Goal: Information Seeking & Learning: Understand process/instructions

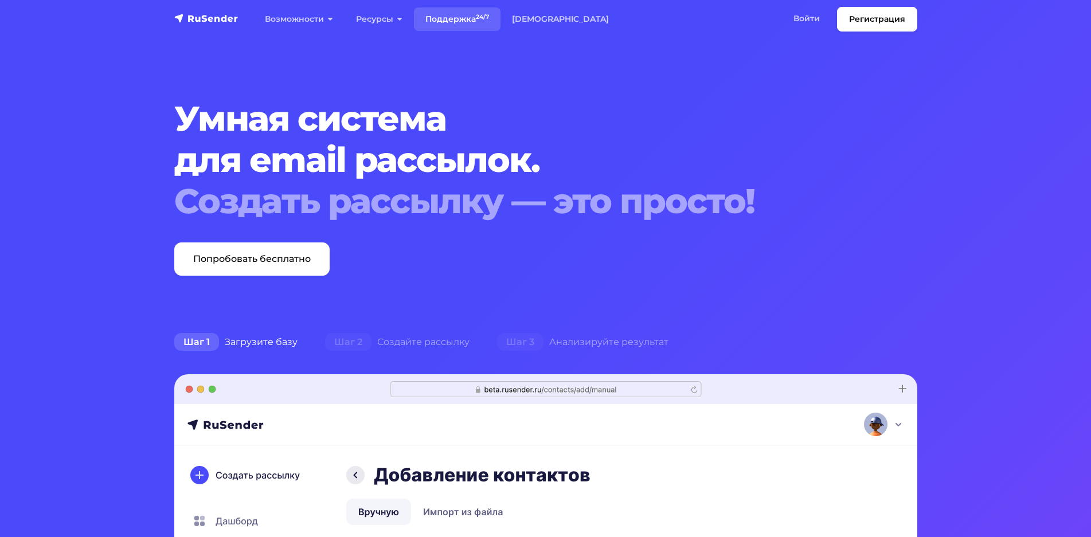
click at [462, 18] on link "Поддержка 24/7" at bounding box center [457, 19] width 87 height 24
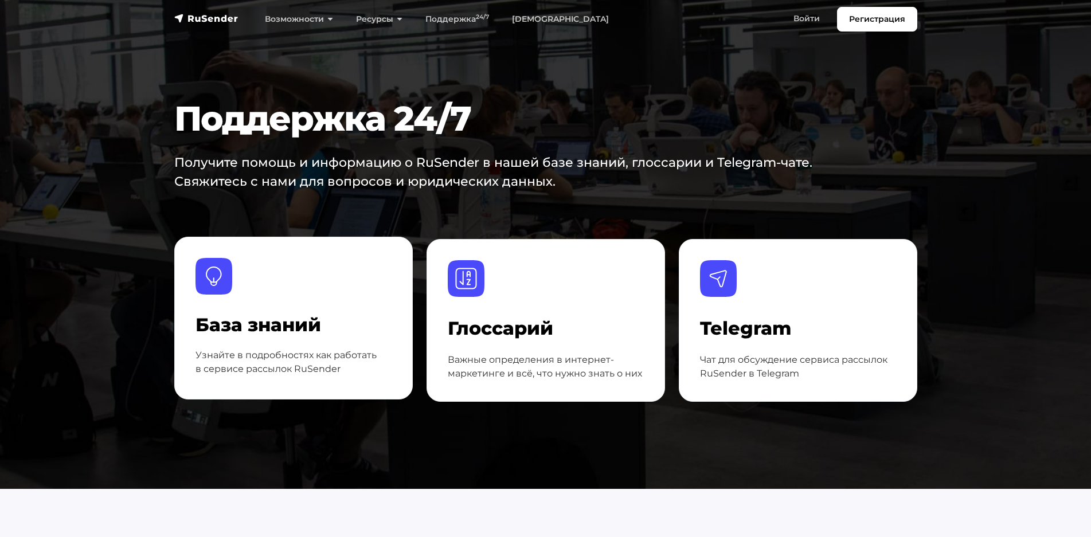
click at [253, 338] on div "База знаний Узнайте в подробностях как работать в сервисе рассылок RuSender" at bounding box center [293, 346] width 196 height 63
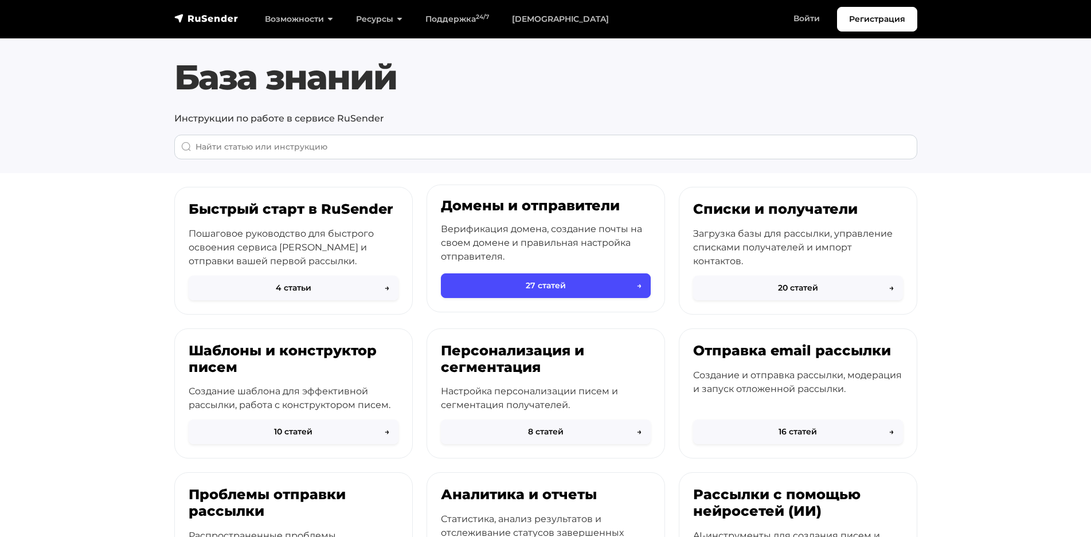
click at [560, 215] on div "Домены и отправители Верификация домена, создание почты на своем домене и прави…" at bounding box center [545, 237] width 237 height 104
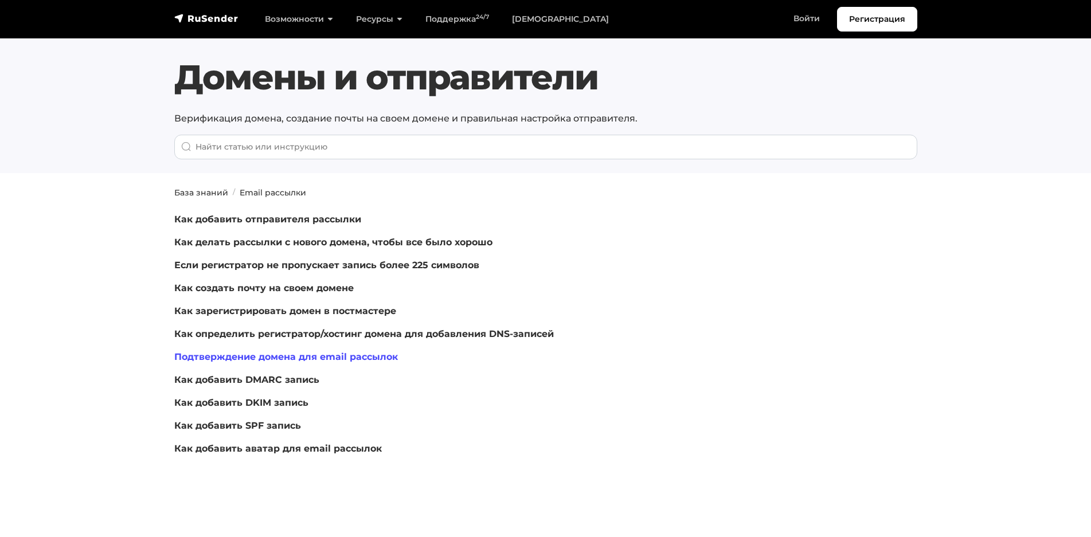
click at [356, 358] on link "Подтверждение домена для email рассылок" at bounding box center [286, 356] width 224 height 11
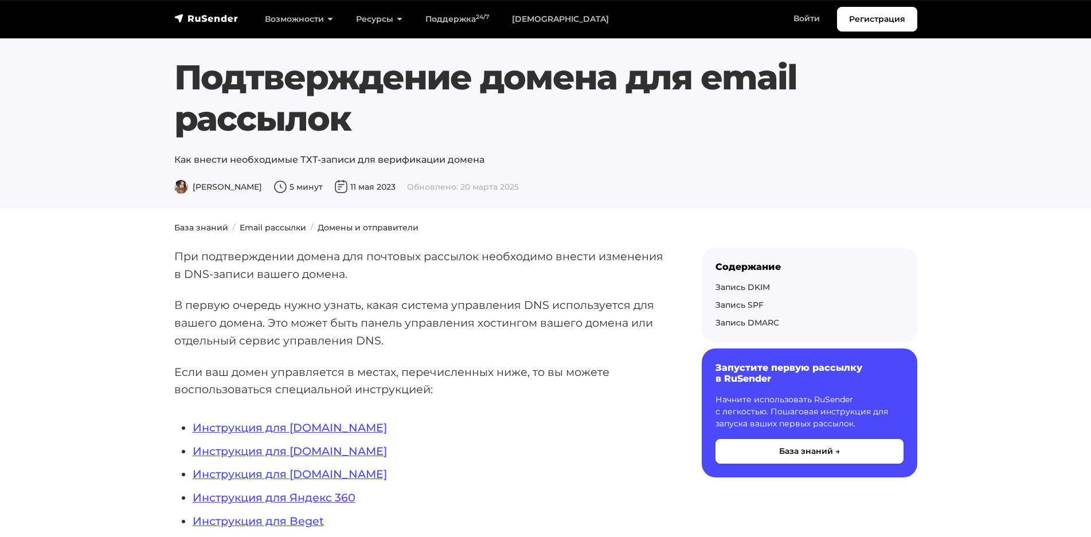
scroll to position [175, 0]
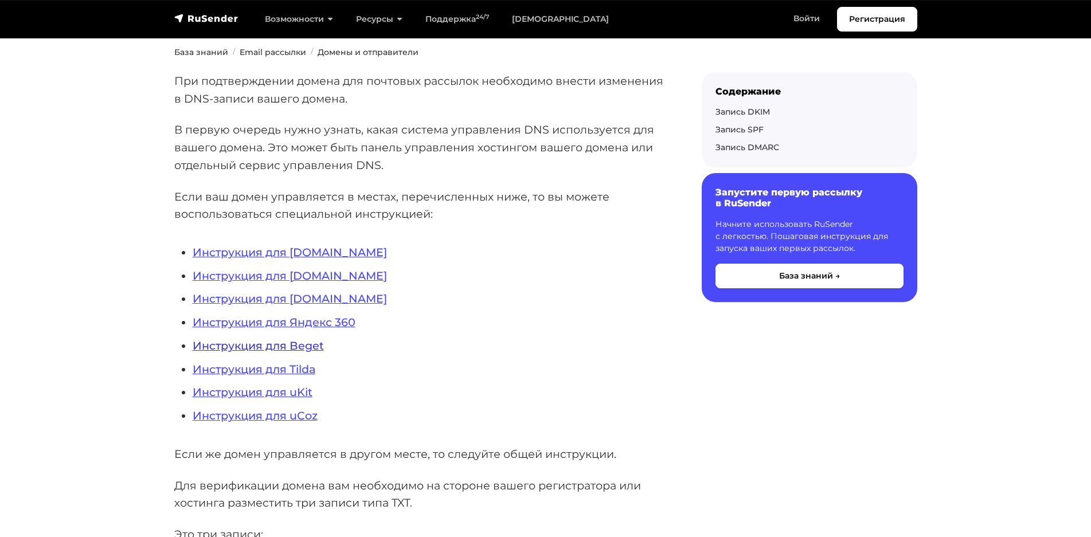
click at [303, 348] on link "Инструкция для Beget" at bounding box center [258, 346] width 131 height 14
